Goal: Task Accomplishment & Management: Use online tool/utility

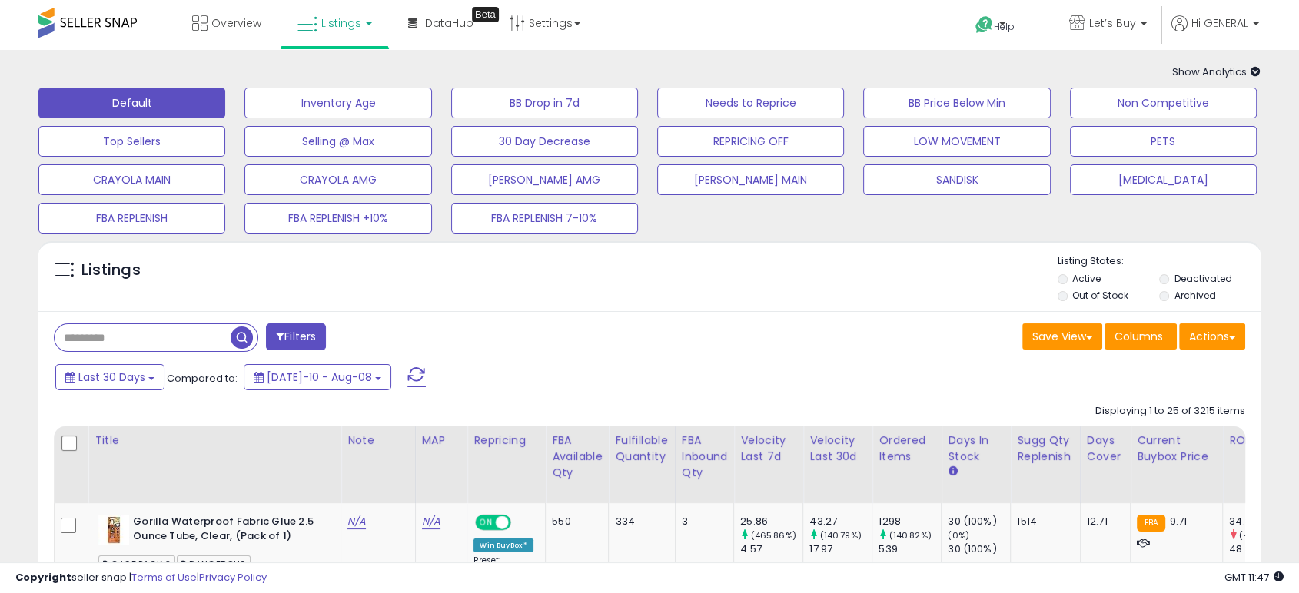
click at [1208, 12] on ul "Help Contact Support Search Knowledge Hub Request a Feature API Documentation P…" at bounding box center [1111, 25] width 307 height 50
click at [1212, 25] on span "Hi GENERAL" at bounding box center [1220, 22] width 57 height 15
click at [1213, 125] on link "Logout" at bounding box center [1228, 122] width 34 height 15
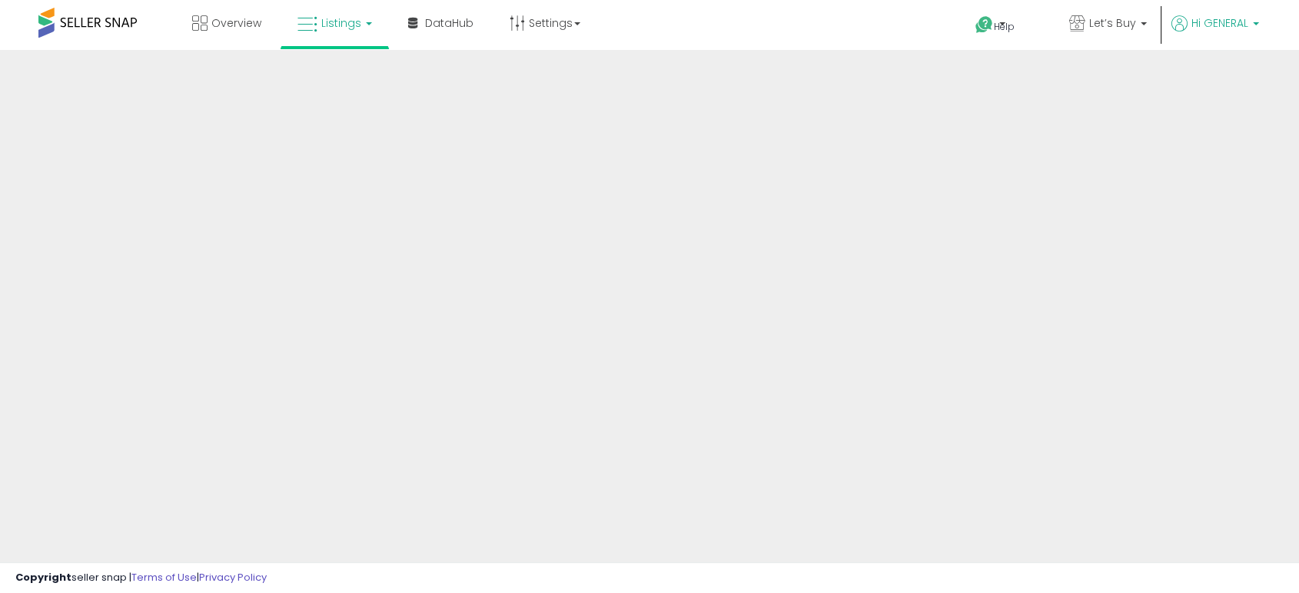
click at [1198, 39] on link "Hi GENERAL" at bounding box center [1216, 32] width 88 height 35
click at [1215, 21] on span "Hi GENERAL" at bounding box center [1220, 22] width 57 height 15
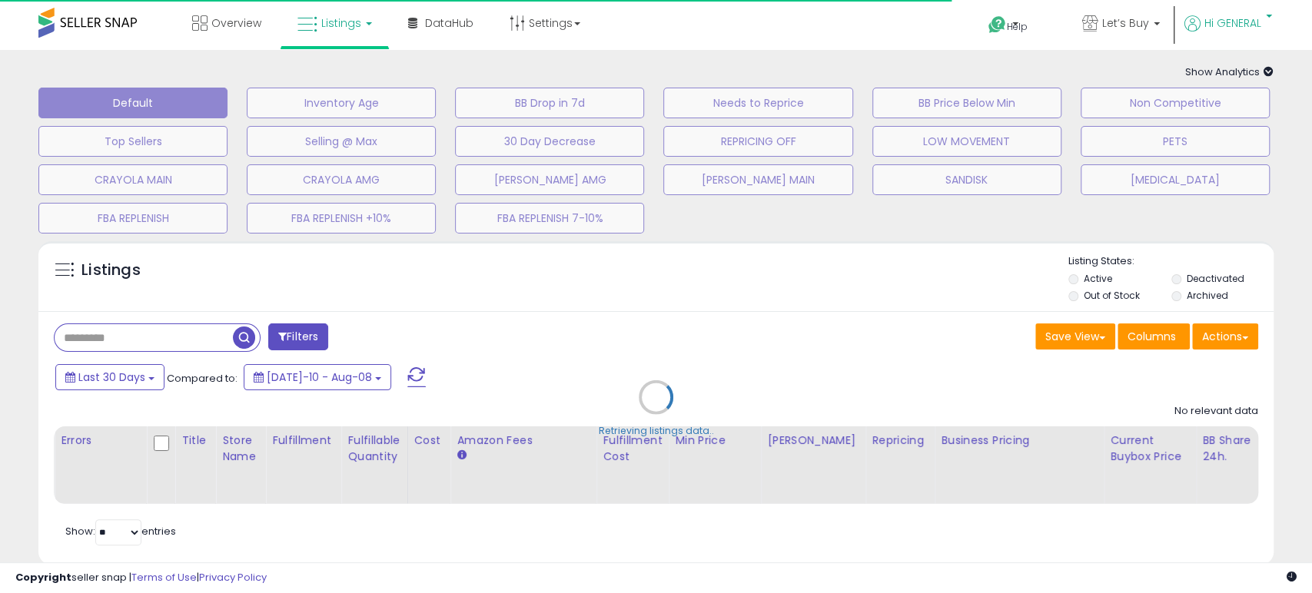
click at [1225, 21] on span "Hi GENERAL" at bounding box center [1233, 22] width 57 height 15
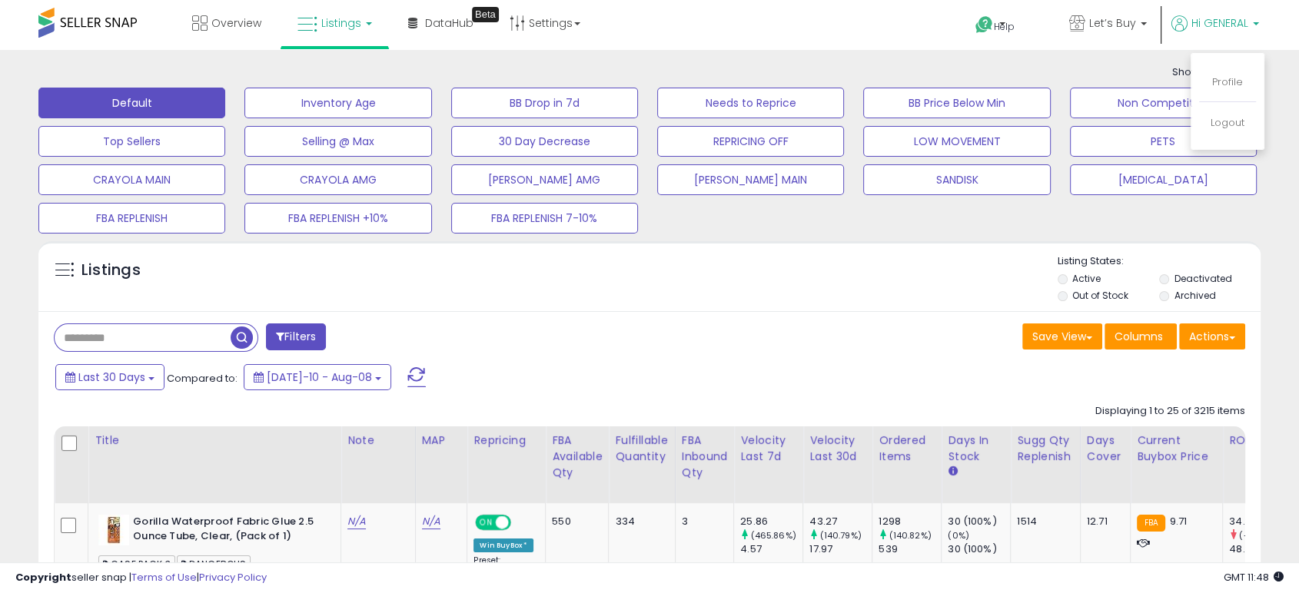
click at [1245, 123] on li "Logout" at bounding box center [1227, 124] width 57 height 38
click at [1231, 124] on link "Logout" at bounding box center [1228, 122] width 34 height 15
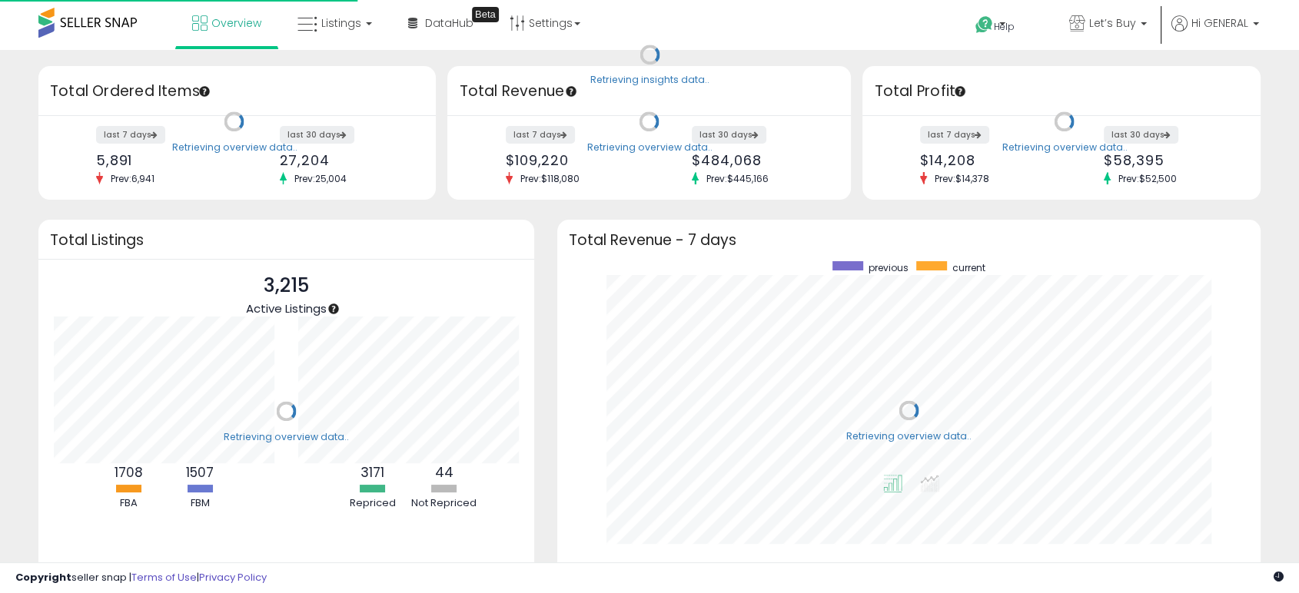
scroll to position [291, 672]
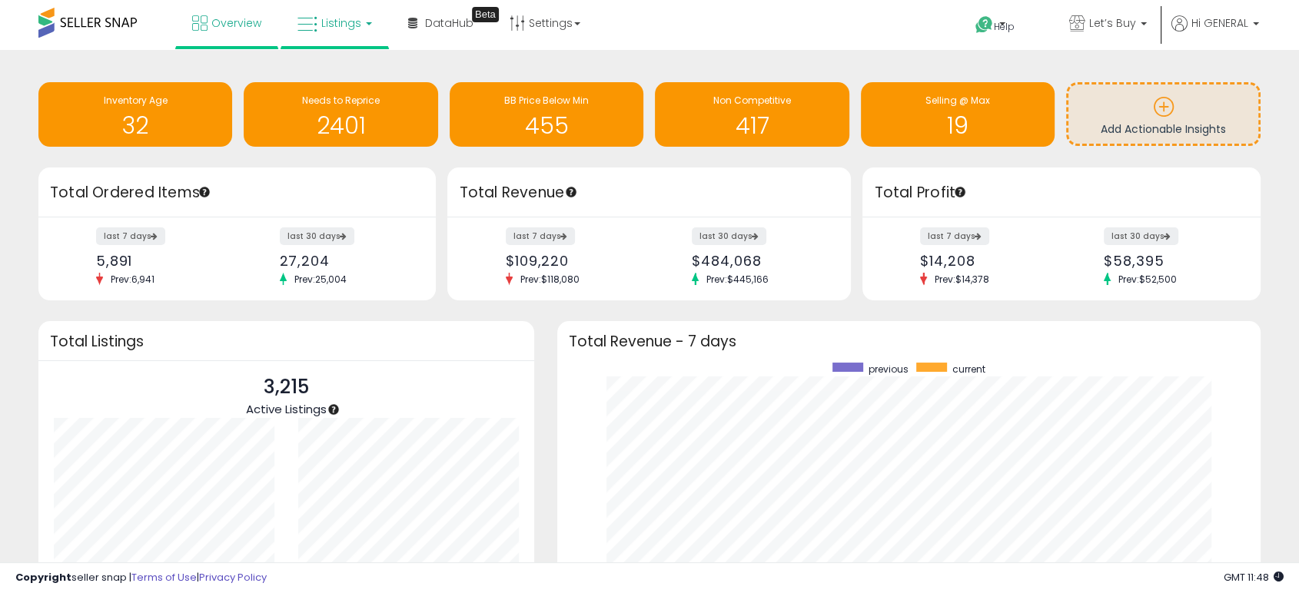
click at [331, 32] on link "Listings" at bounding box center [335, 23] width 98 height 46
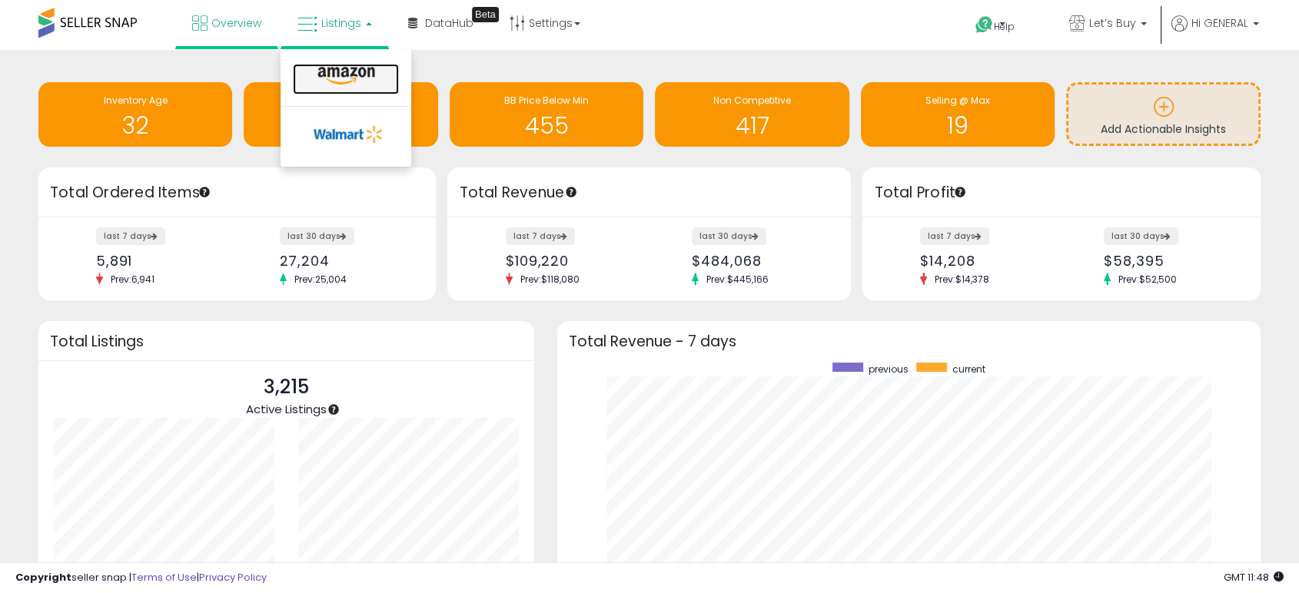
click at [336, 72] on icon at bounding box center [346, 76] width 67 height 20
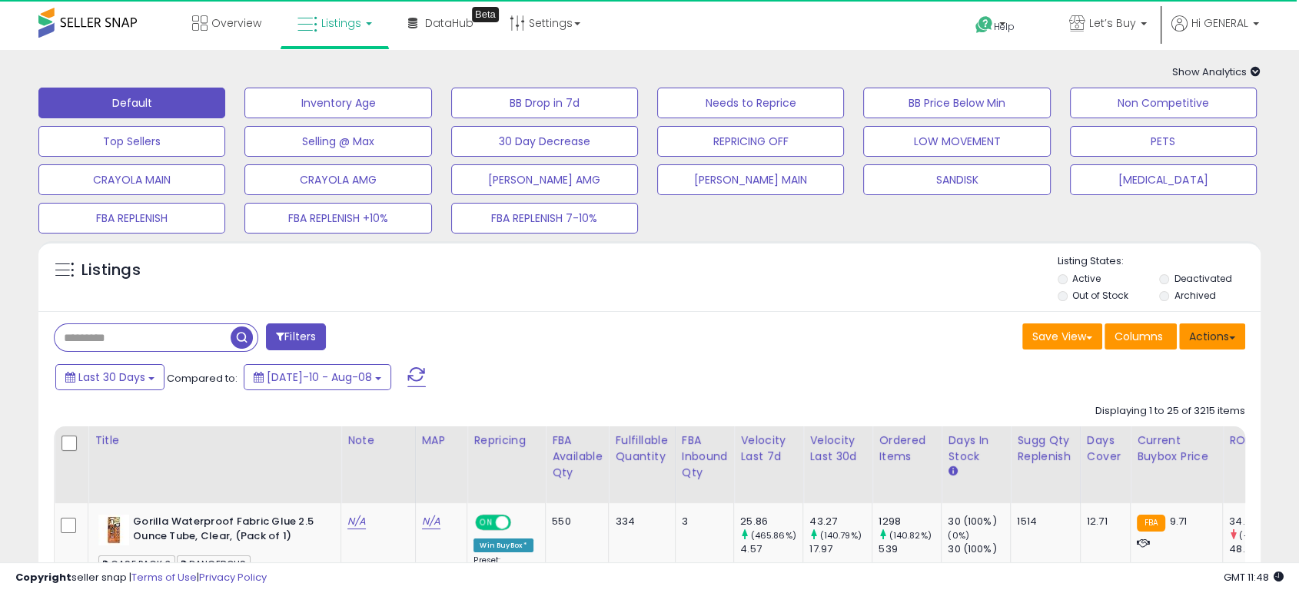
click at [1215, 343] on button "Actions" at bounding box center [1212, 337] width 66 height 26
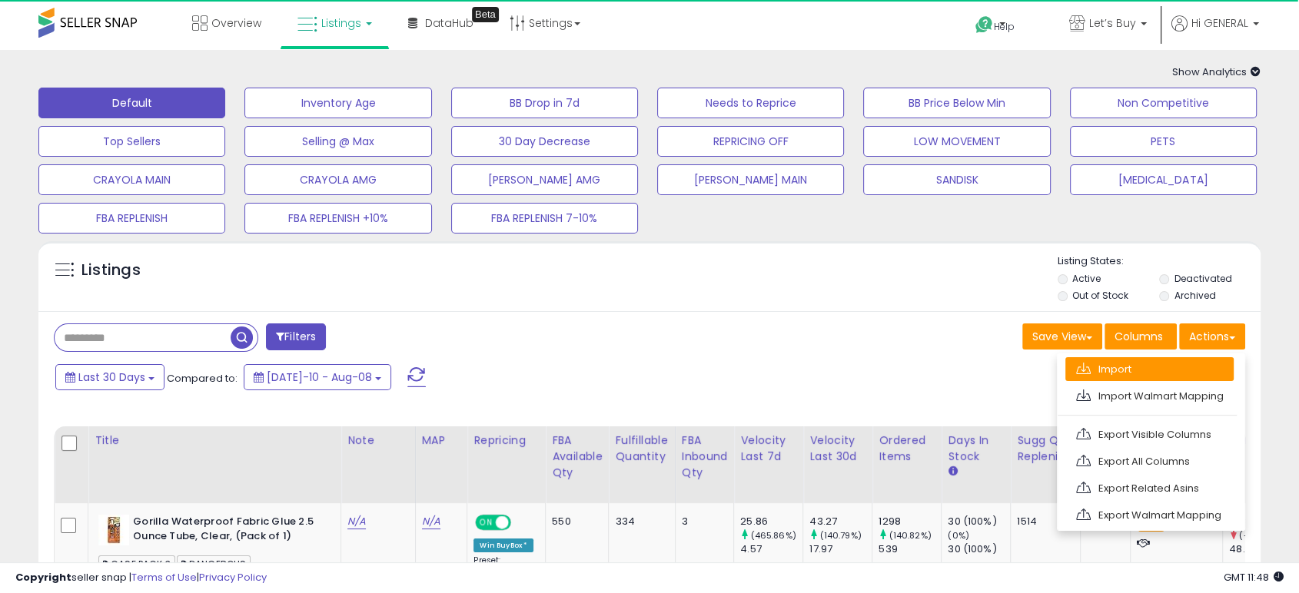
click at [1133, 371] on link "Import" at bounding box center [1149, 369] width 168 height 24
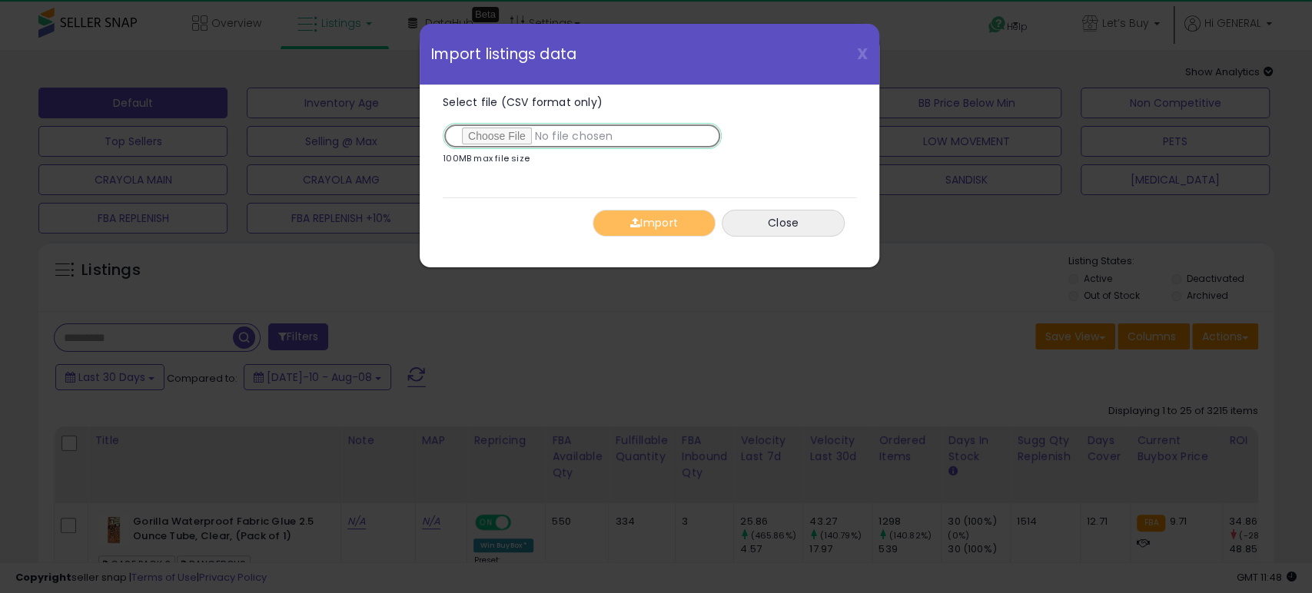
click at [503, 131] on input "Select file (CSV format only)" at bounding box center [582, 136] width 279 height 26
type input "**********"
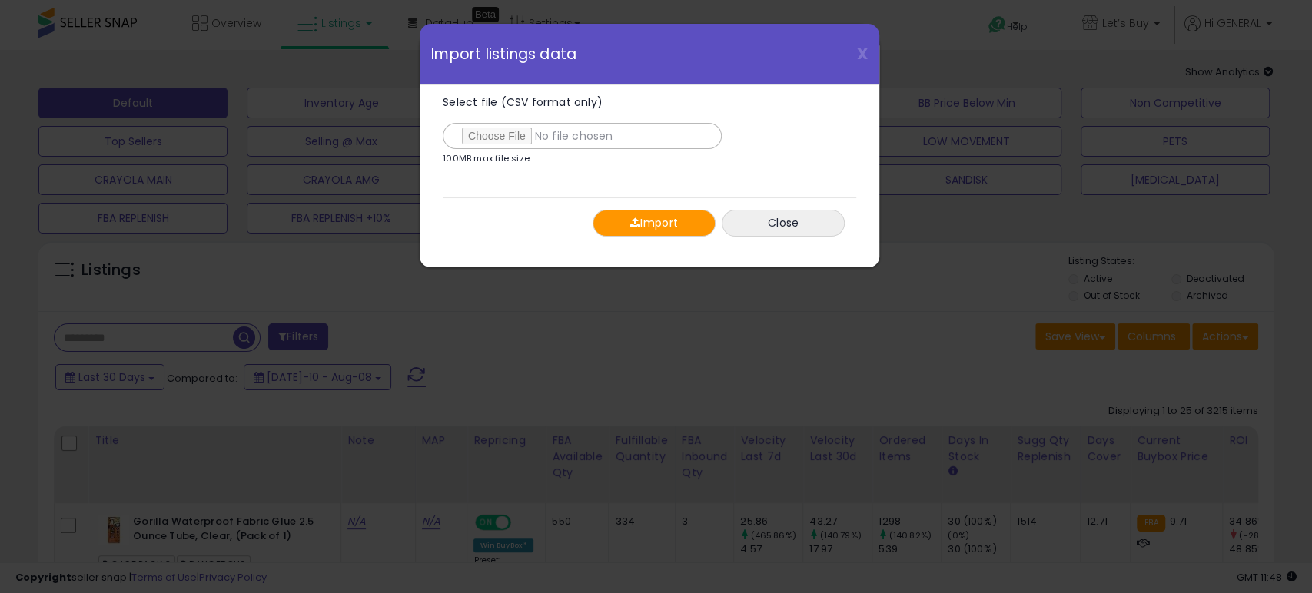
click at [666, 221] on button "Import" at bounding box center [654, 223] width 123 height 27
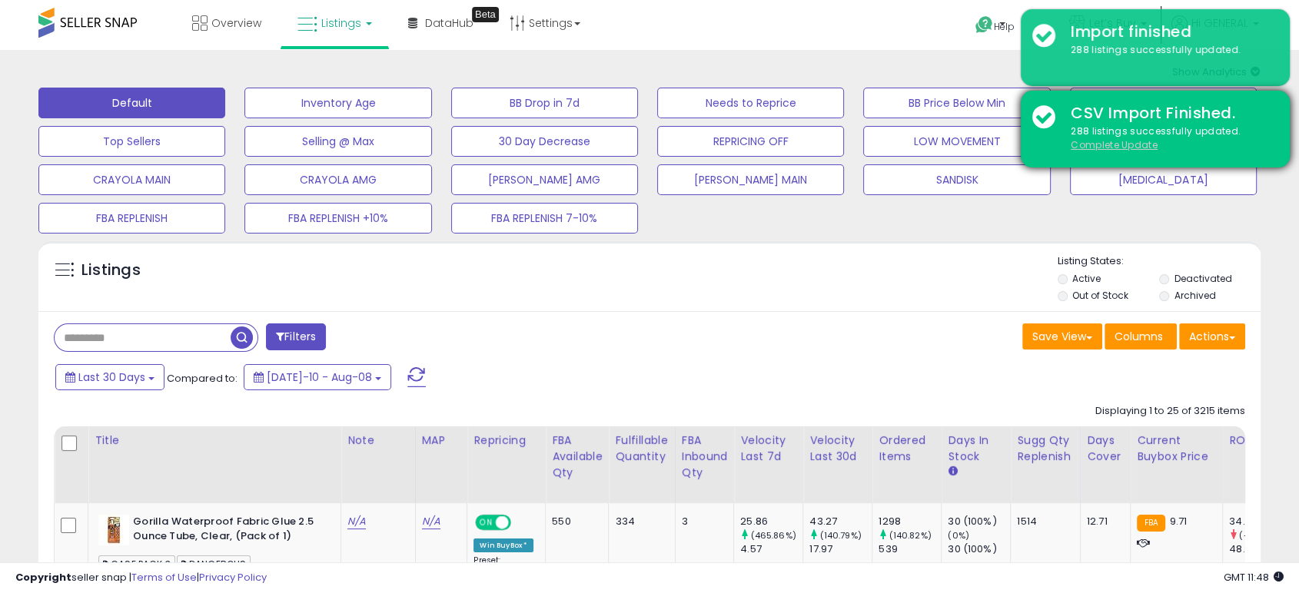
click at [1111, 141] on u "Complete Update" at bounding box center [1114, 144] width 87 height 13
